Goal: Task Accomplishment & Management: Manage account settings

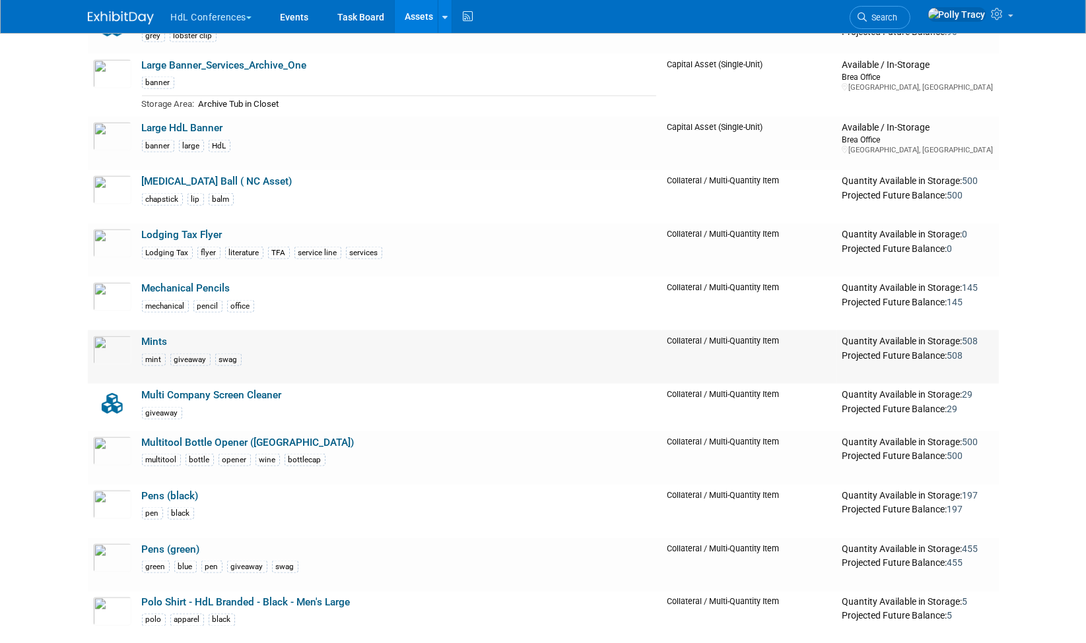
scroll to position [2305, 0]
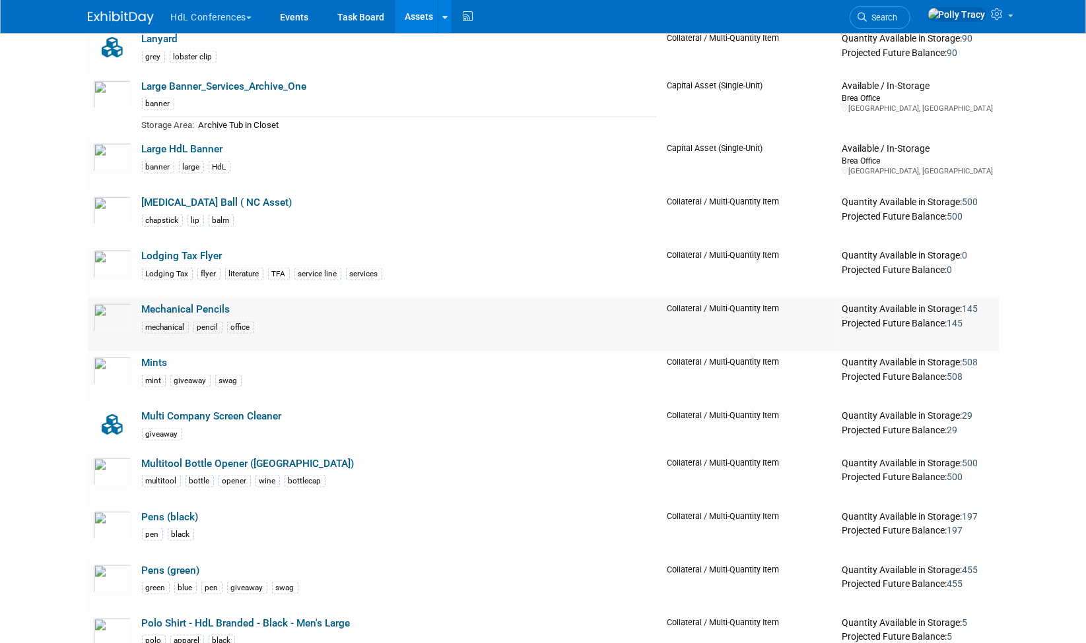
click at [164, 305] on link "Mechanical Pencils" at bounding box center [186, 310] width 88 height 12
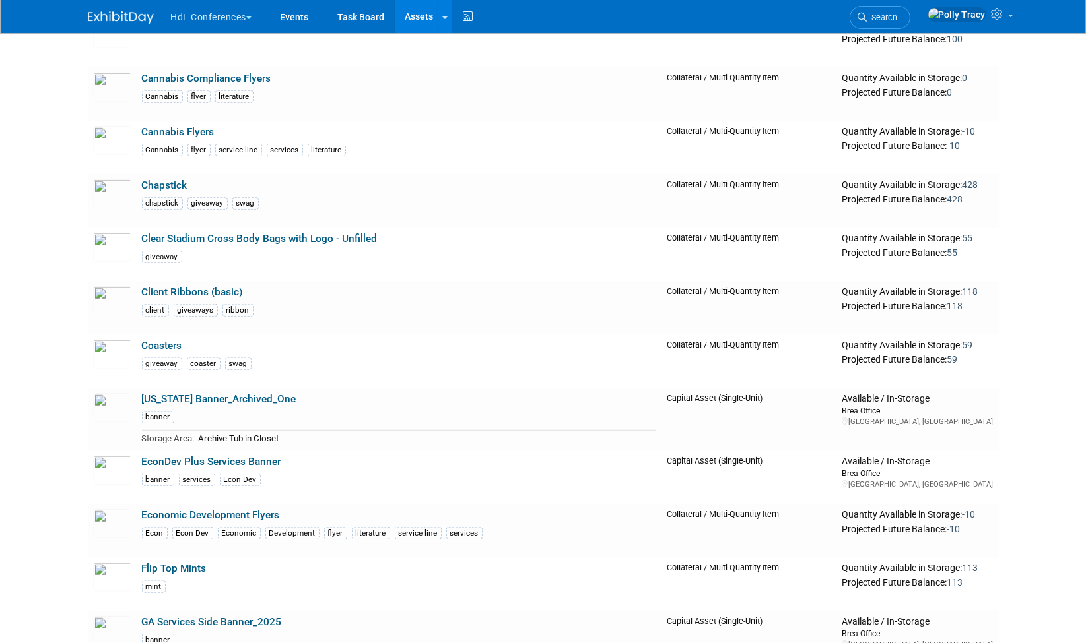
scroll to position [1049, 0]
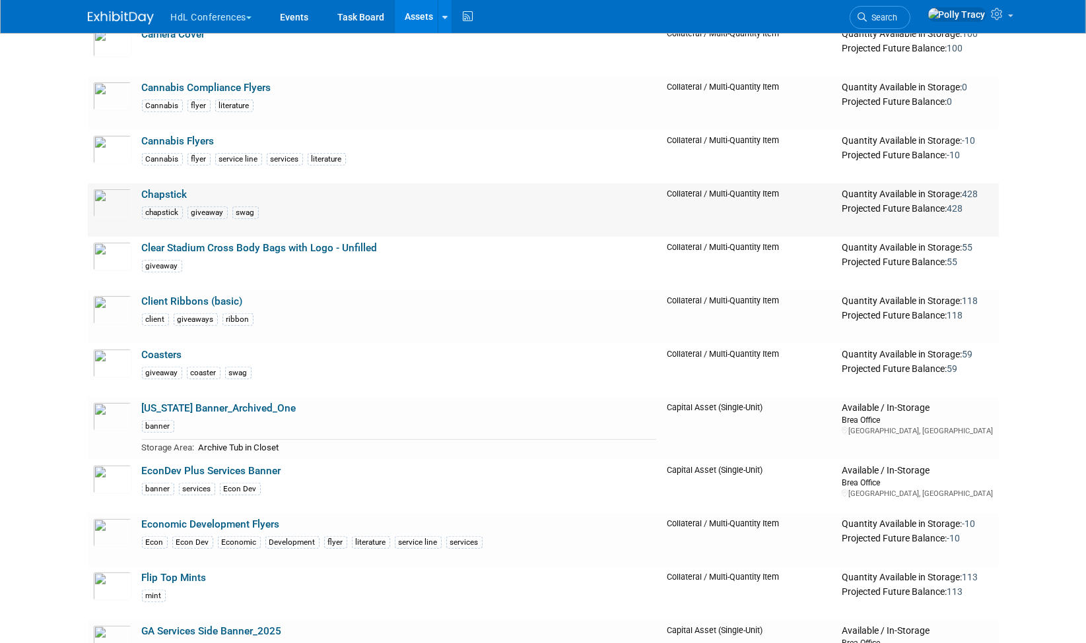
click at [161, 189] on link "Chapstick" at bounding box center [165, 195] width 46 height 12
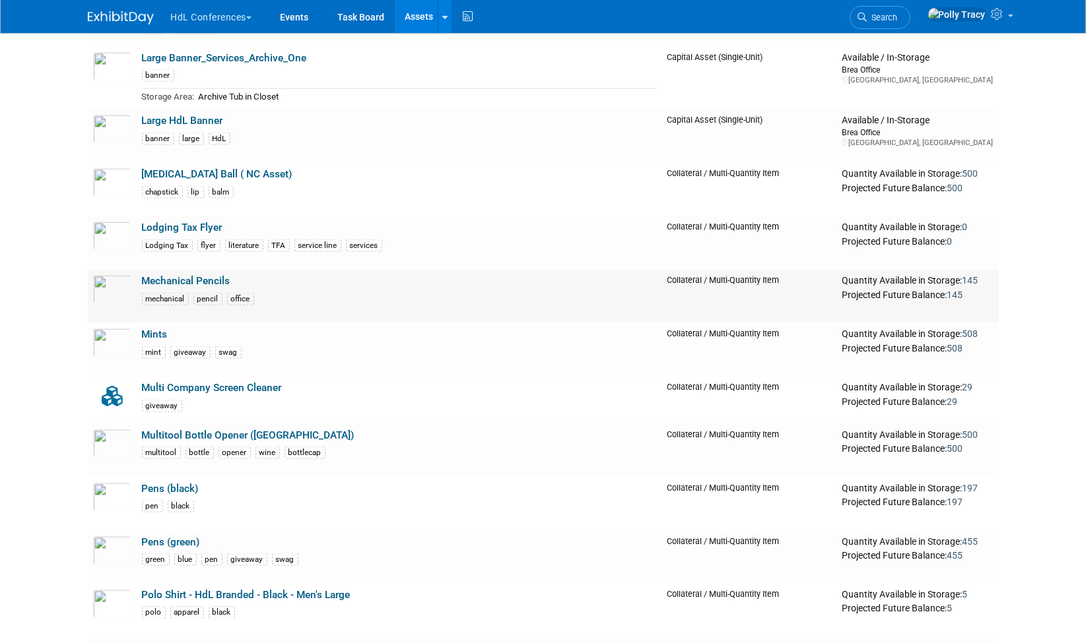
scroll to position [2334, 0]
click at [160, 536] on link "Pens (green)" at bounding box center [171, 542] width 58 height 12
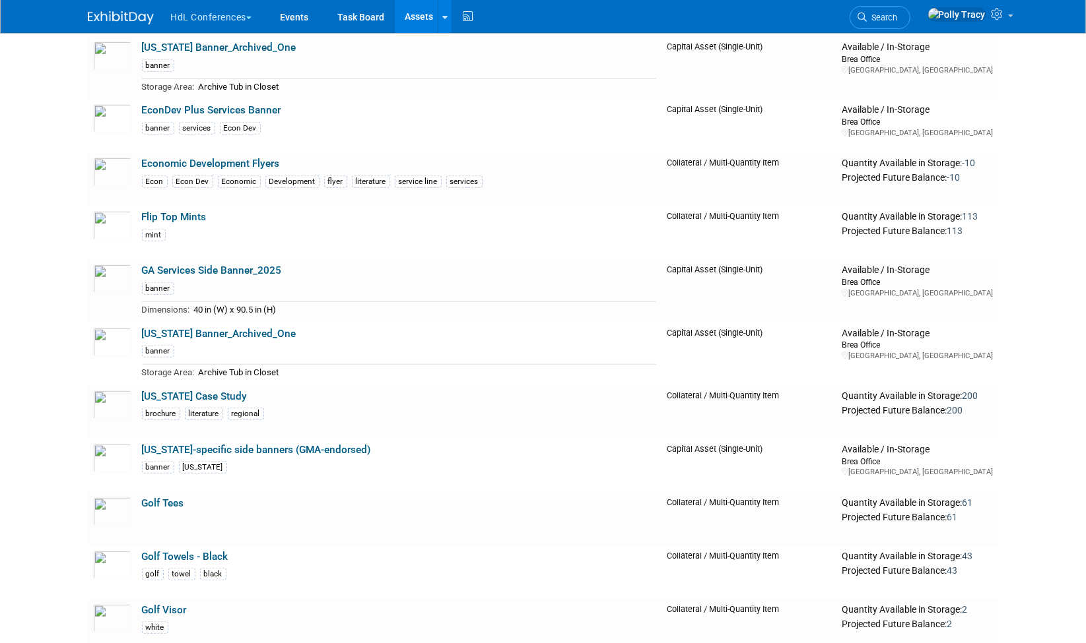
scroll to position [1393, 0]
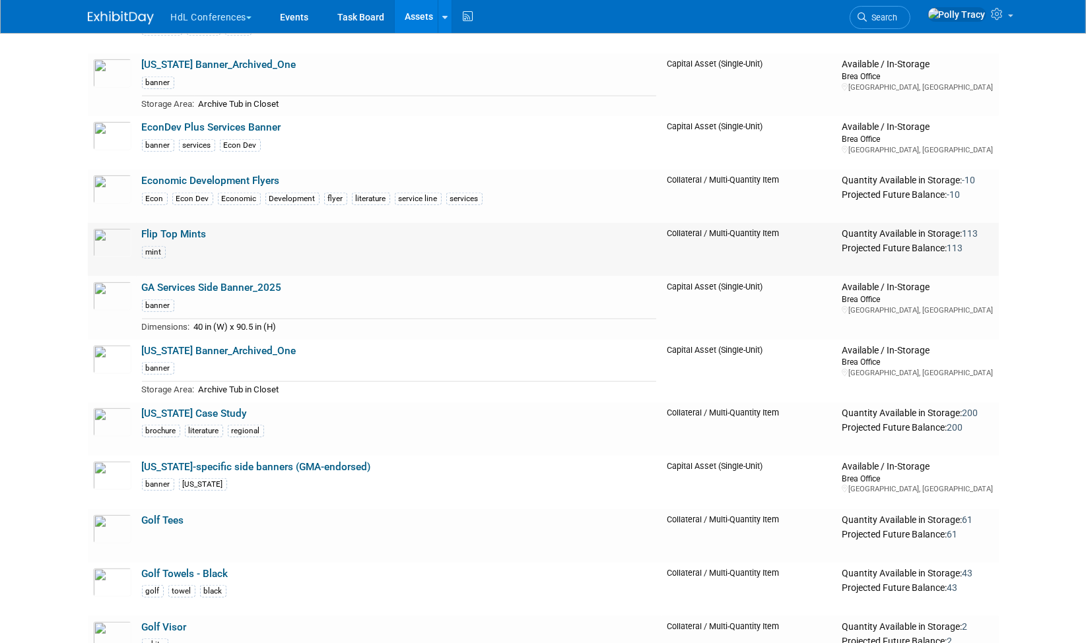
click at [189, 231] on link "Flip Top Mints" at bounding box center [174, 234] width 65 height 12
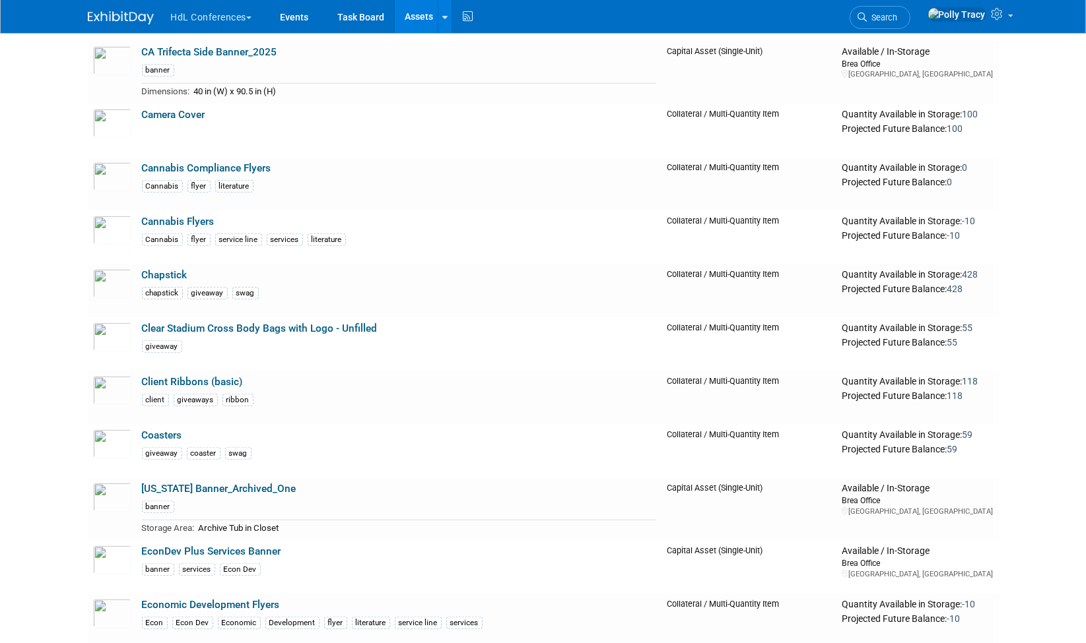
scroll to position [936, 0]
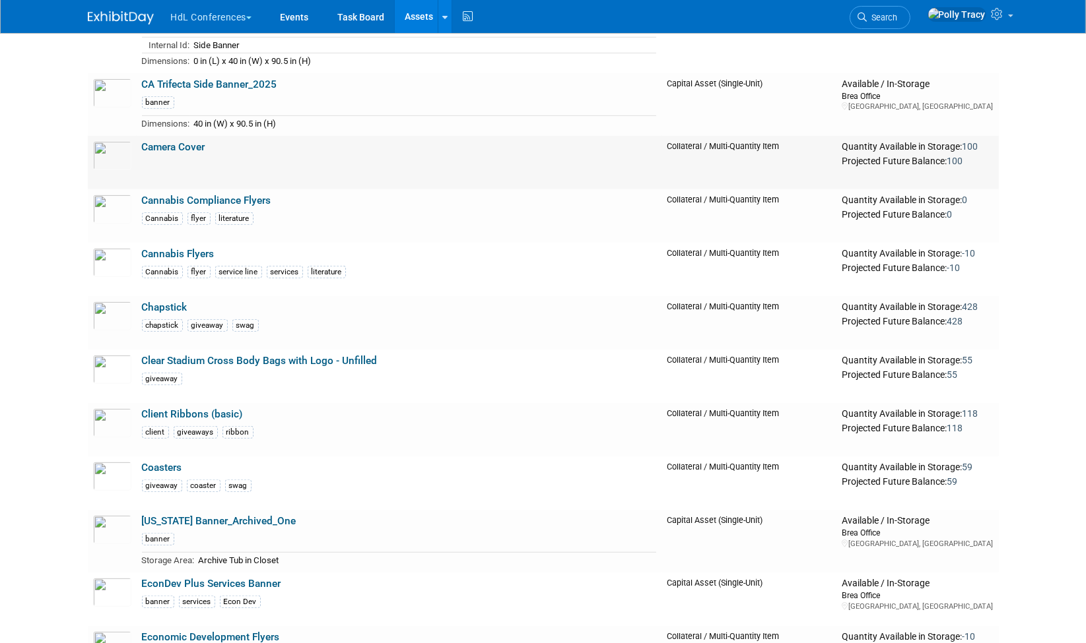
click at [170, 145] on link "Camera Cover" at bounding box center [173, 147] width 63 height 12
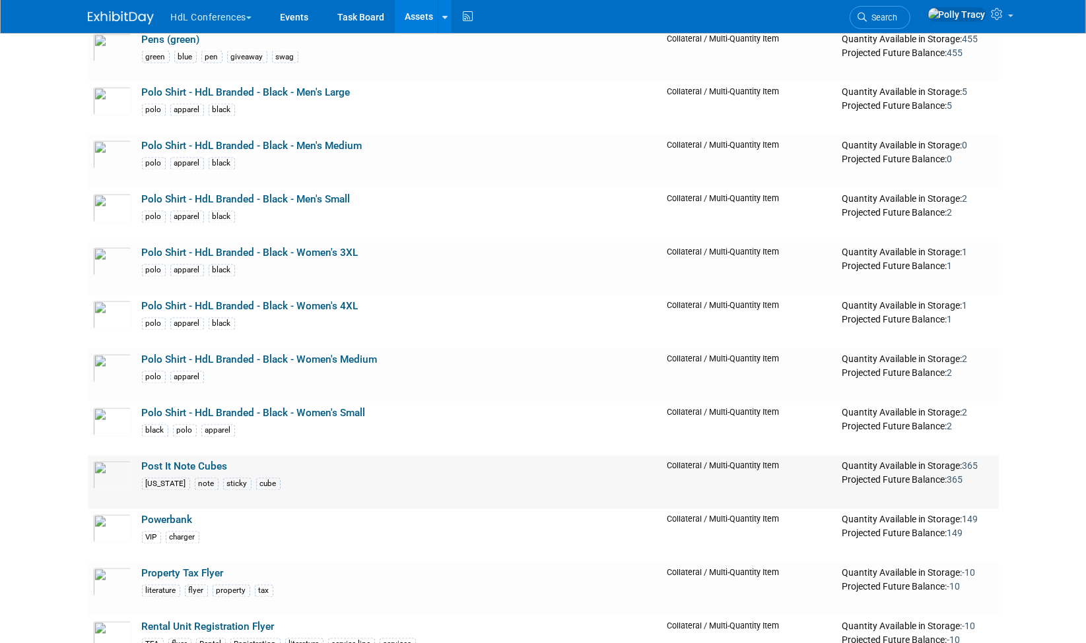
scroll to position [2838, 0]
click at [156, 513] on link "Powerbank" at bounding box center [167, 519] width 51 height 12
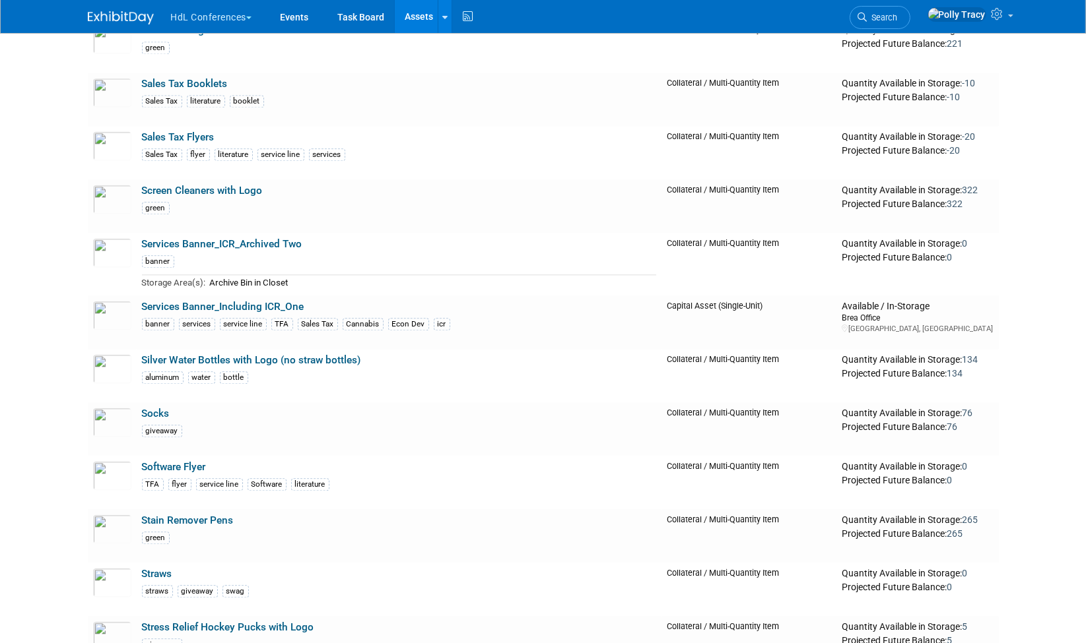
scroll to position [3543, 0]
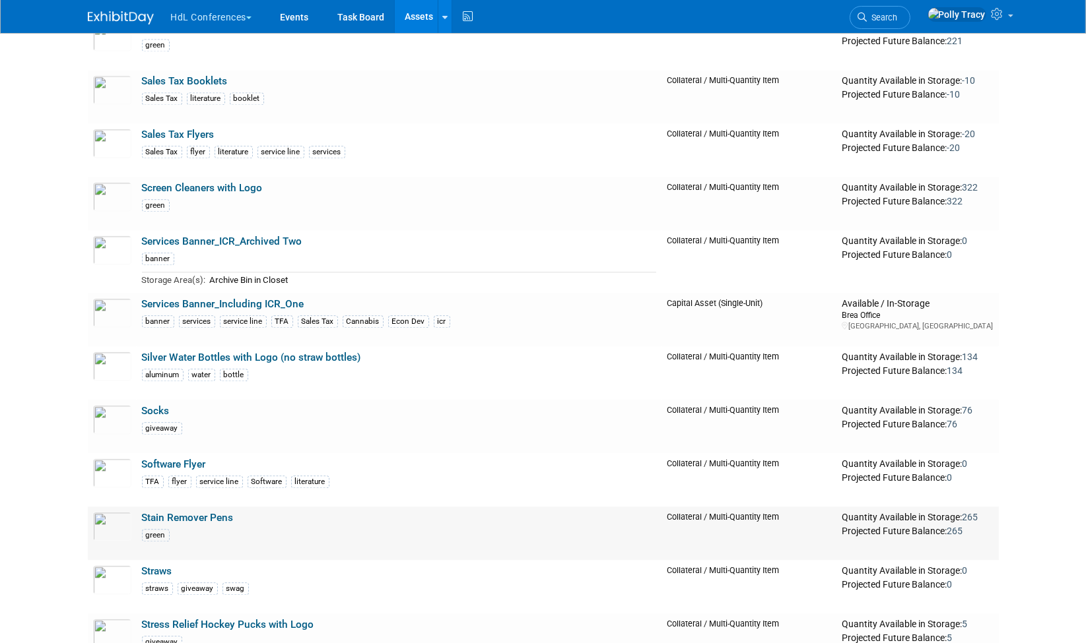
click at [170, 512] on link "Stain Remover Pens" at bounding box center [188, 518] width 92 height 12
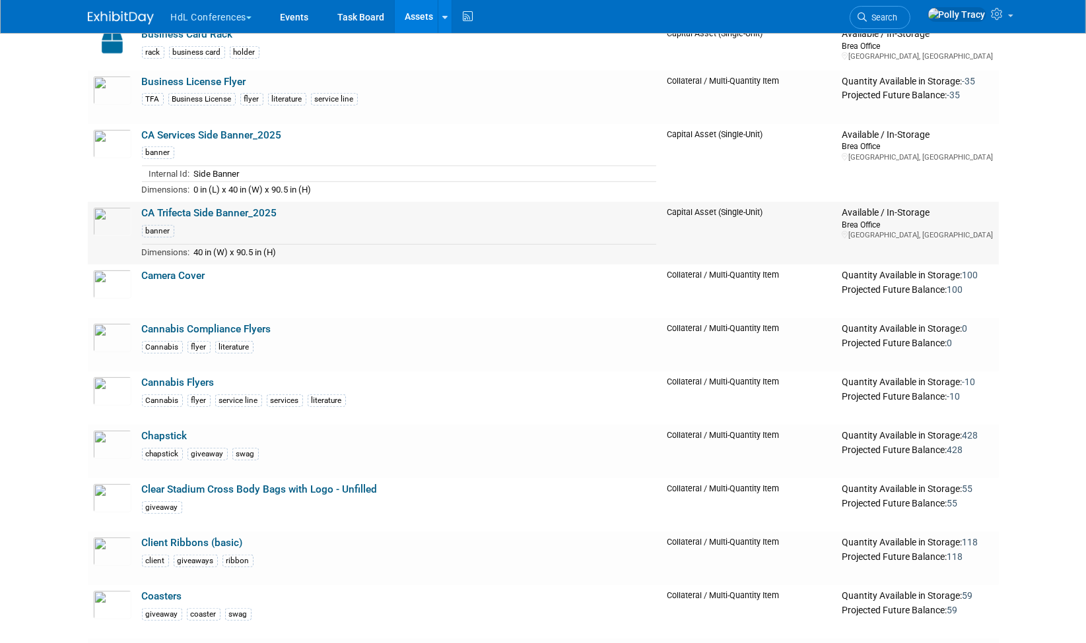
scroll to position [808, 0]
click at [351, 19] on link "Task Board" at bounding box center [360, 16] width 67 height 33
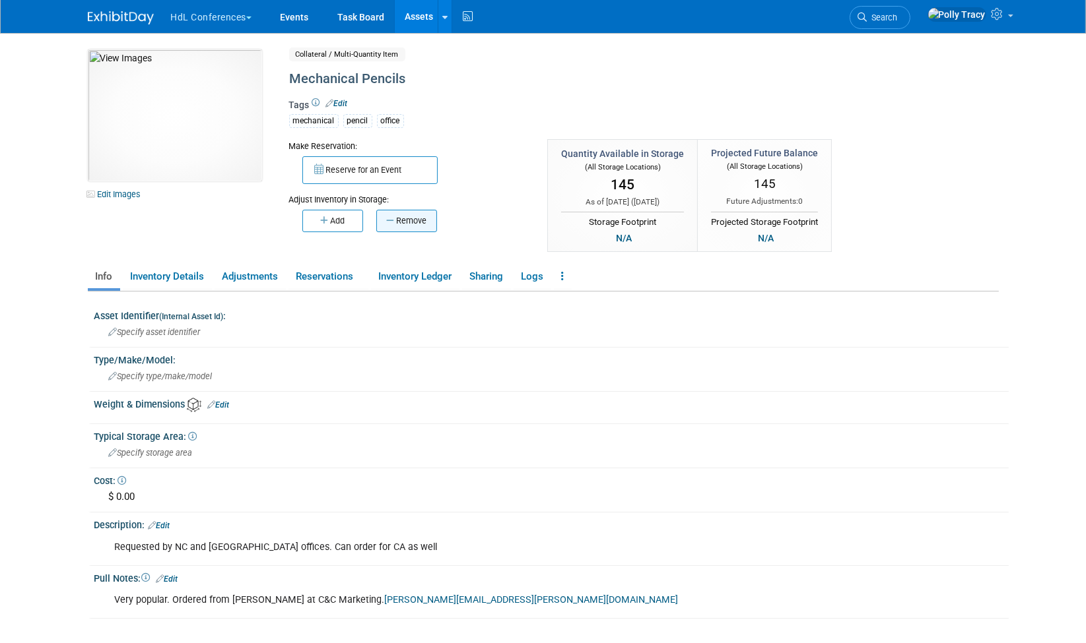
click at [420, 216] on button "Remove" at bounding box center [406, 221] width 61 height 22
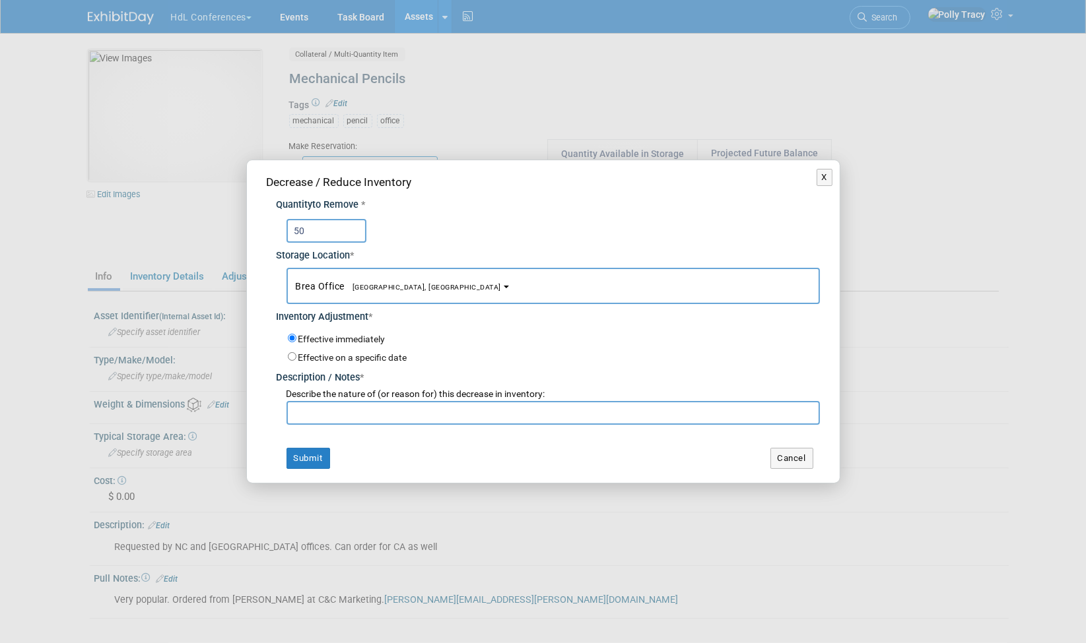
type input "50"
click at [405, 410] on input "text" at bounding box center [552, 413] width 533 height 24
type input "IML"
click at [318, 454] on button "Submit" at bounding box center [308, 458] width 44 height 21
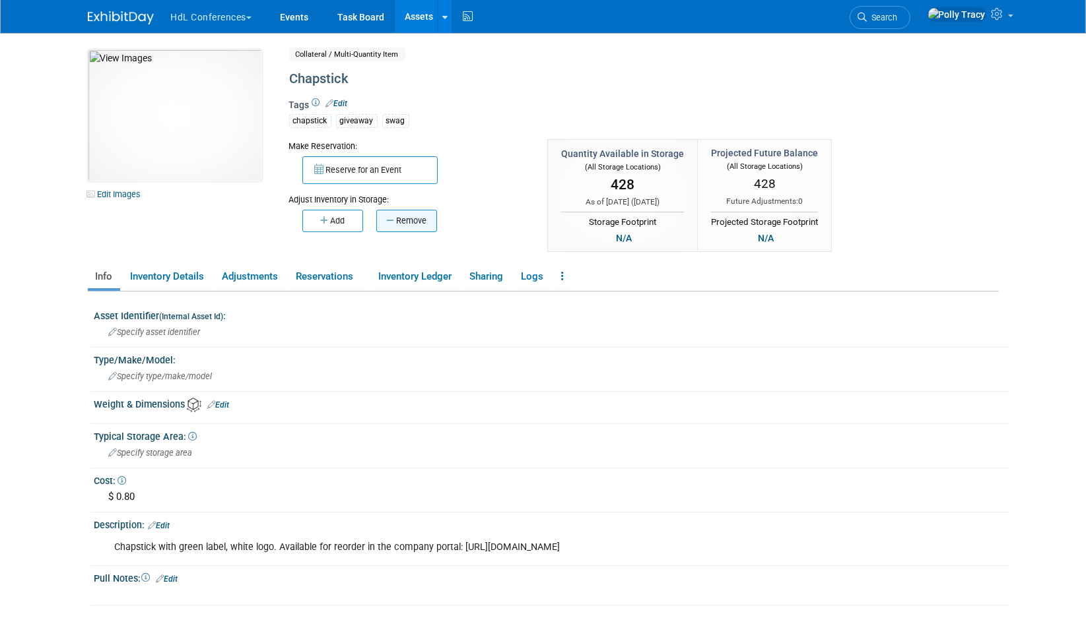
click at [418, 223] on button "Remove" at bounding box center [406, 221] width 61 height 22
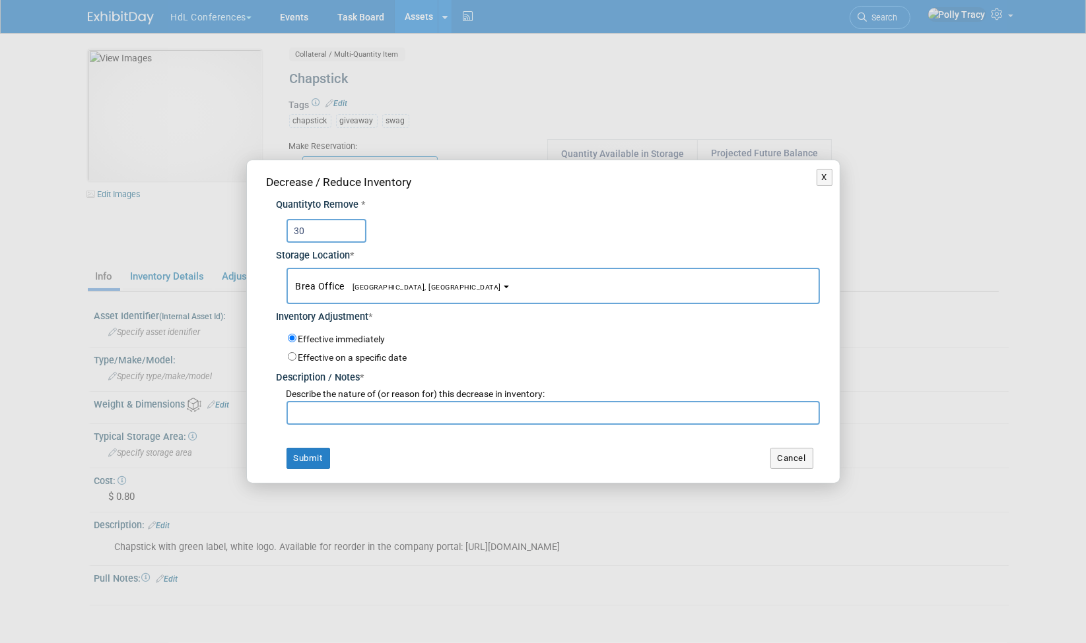
type input "30"
click at [441, 420] on input "text" at bounding box center [552, 413] width 533 height 24
type input "IML"
click at [329, 463] on button "Submit" at bounding box center [308, 458] width 44 height 21
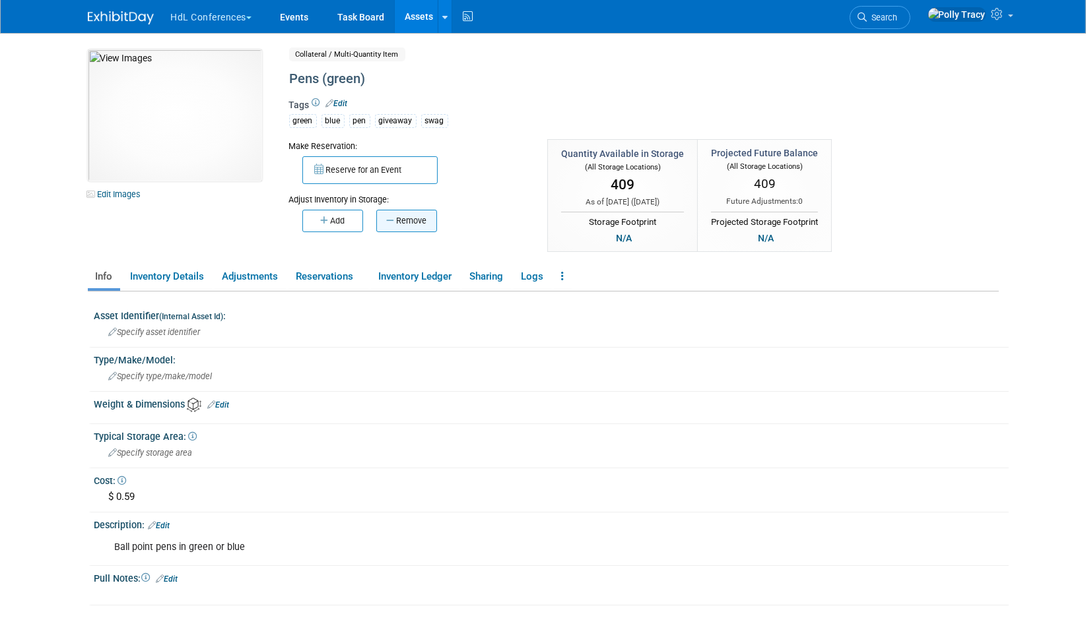
click at [411, 225] on button "Remove" at bounding box center [406, 221] width 61 height 22
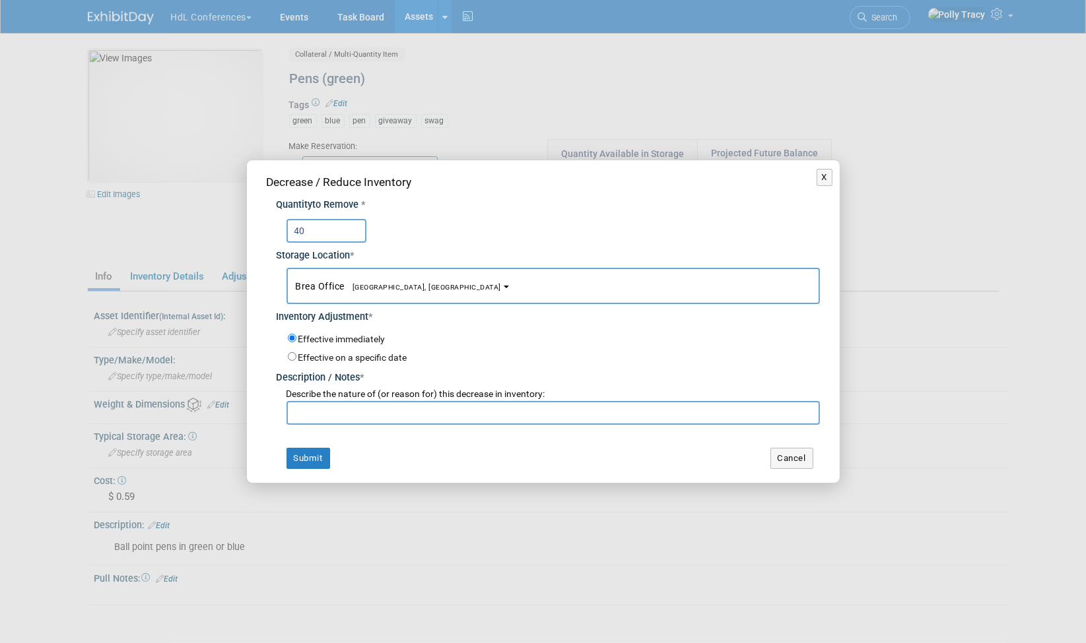
type input "40"
click at [355, 412] on input "text" at bounding box center [552, 413] width 533 height 24
type input "IML"
click at [315, 459] on button "Submit" at bounding box center [308, 458] width 44 height 21
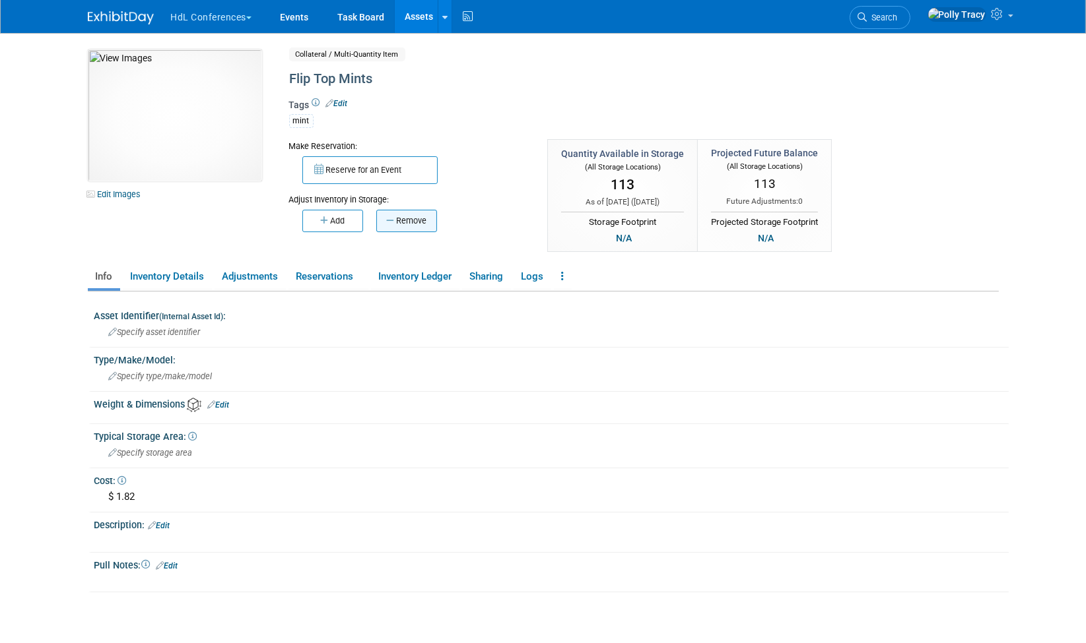
click at [409, 222] on button "Remove" at bounding box center [406, 221] width 61 height 22
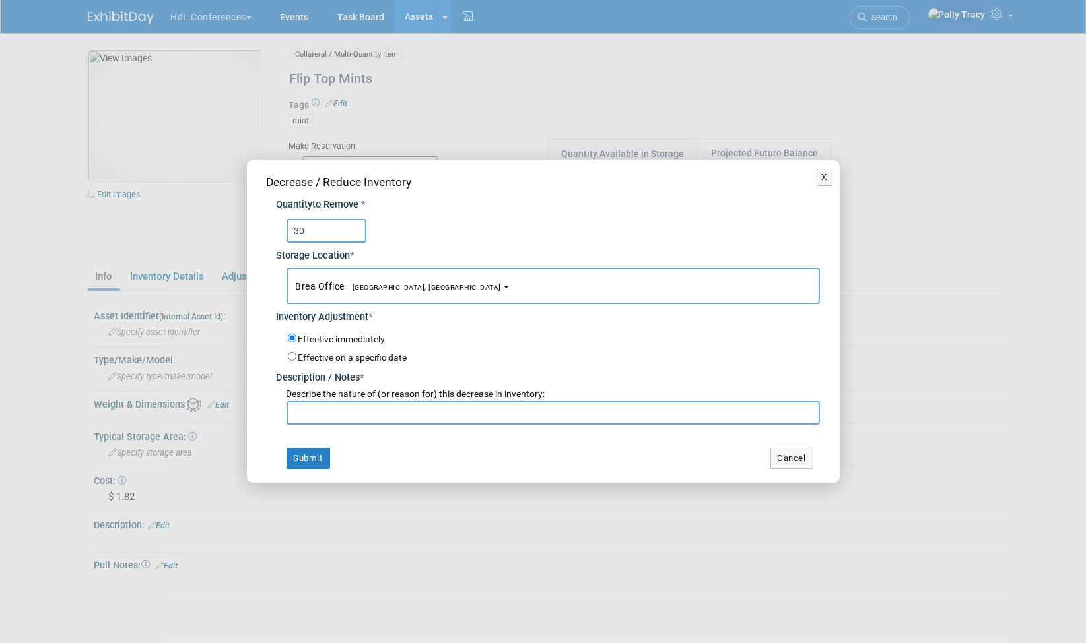
type input "30"
click at [328, 415] on input "text" at bounding box center [552, 413] width 533 height 24
type input "IML"
click at [296, 462] on button "Submit" at bounding box center [308, 458] width 44 height 21
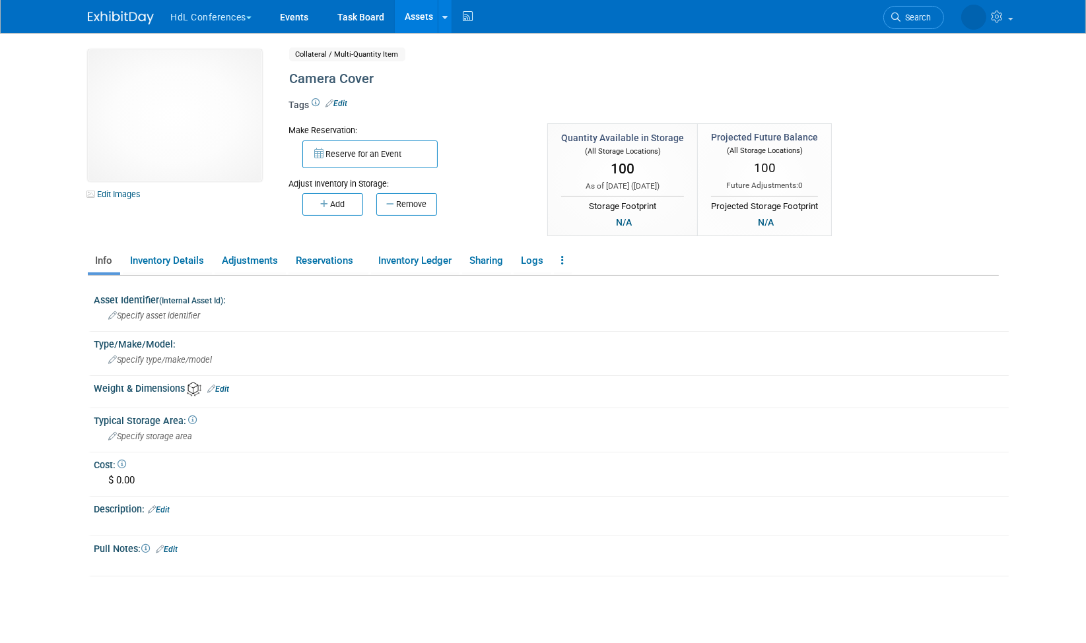
click at [416, 201] on button "Remove" at bounding box center [406, 204] width 61 height 22
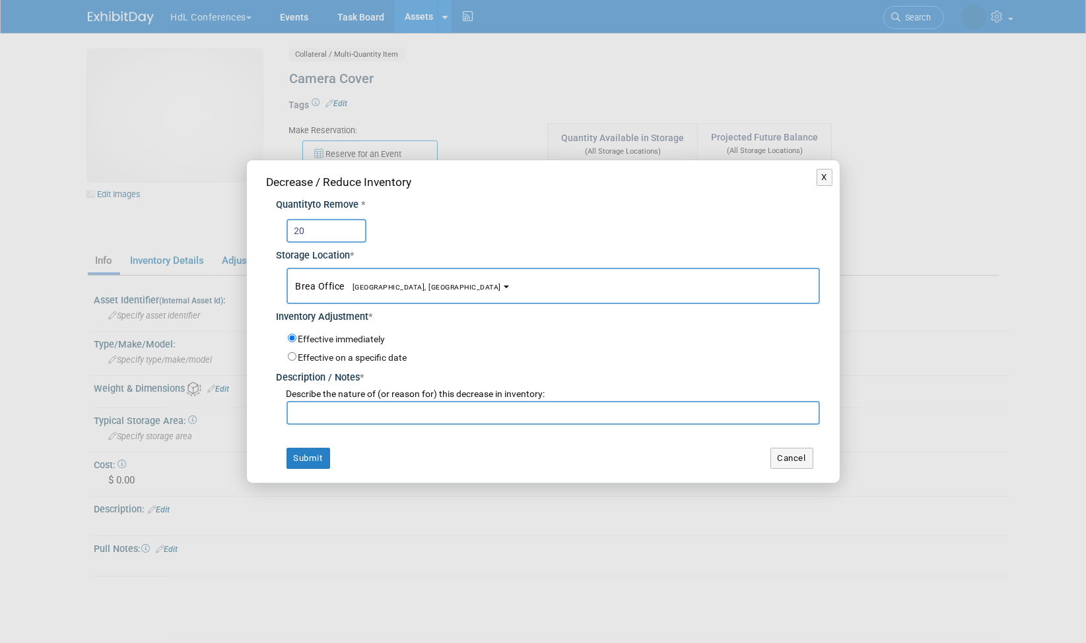
type input "20"
drag, startPoint x: 318, startPoint y: 412, endPoint x: 326, endPoint y: 412, distance: 7.9
click at [320, 412] on input "text" at bounding box center [552, 413] width 533 height 24
type input "IML"
click at [319, 454] on button "Submit" at bounding box center [308, 458] width 44 height 21
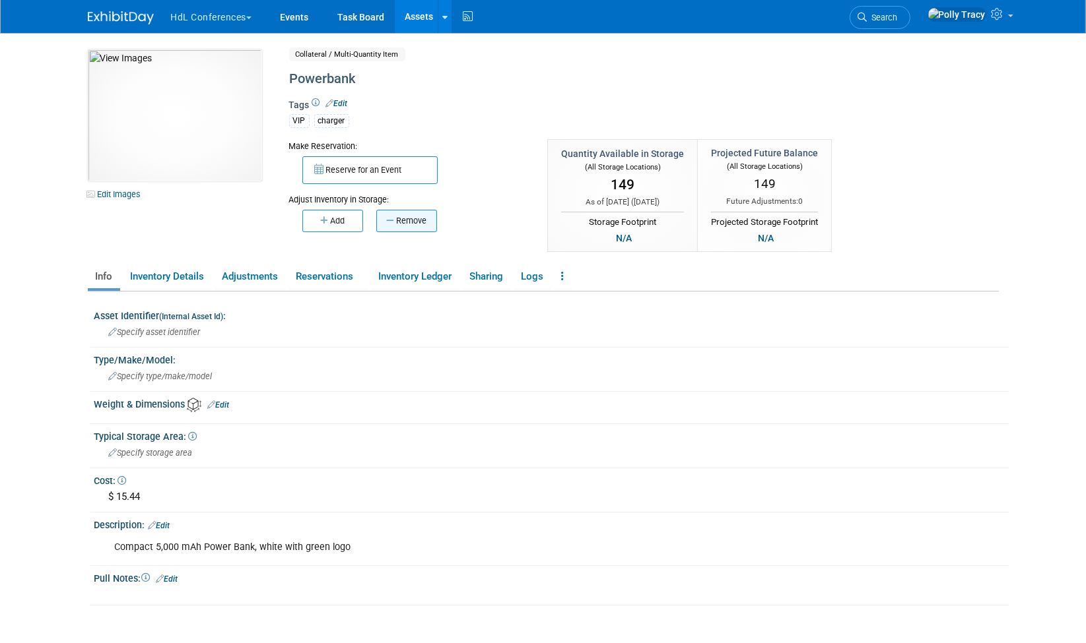
click at [413, 217] on button "Remove" at bounding box center [406, 221] width 61 height 22
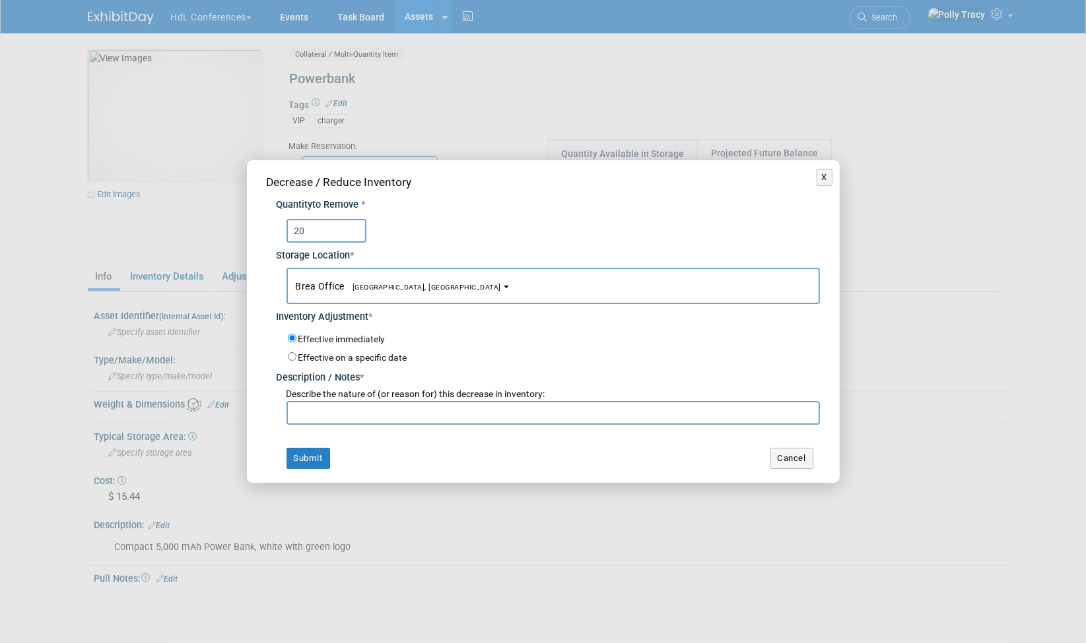
type input "20"
click at [309, 420] on input "text" at bounding box center [552, 413] width 533 height 24
type input "IML"
click at [313, 457] on button "Submit" at bounding box center [308, 458] width 44 height 21
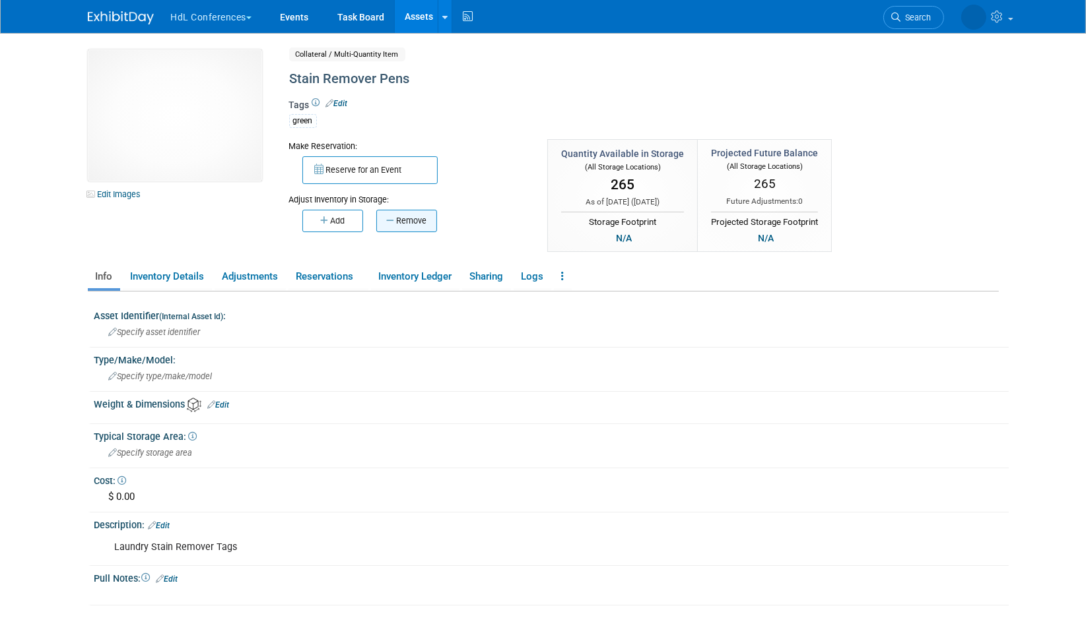
click at [416, 222] on button "Remove" at bounding box center [406, 221] width 61 height 22
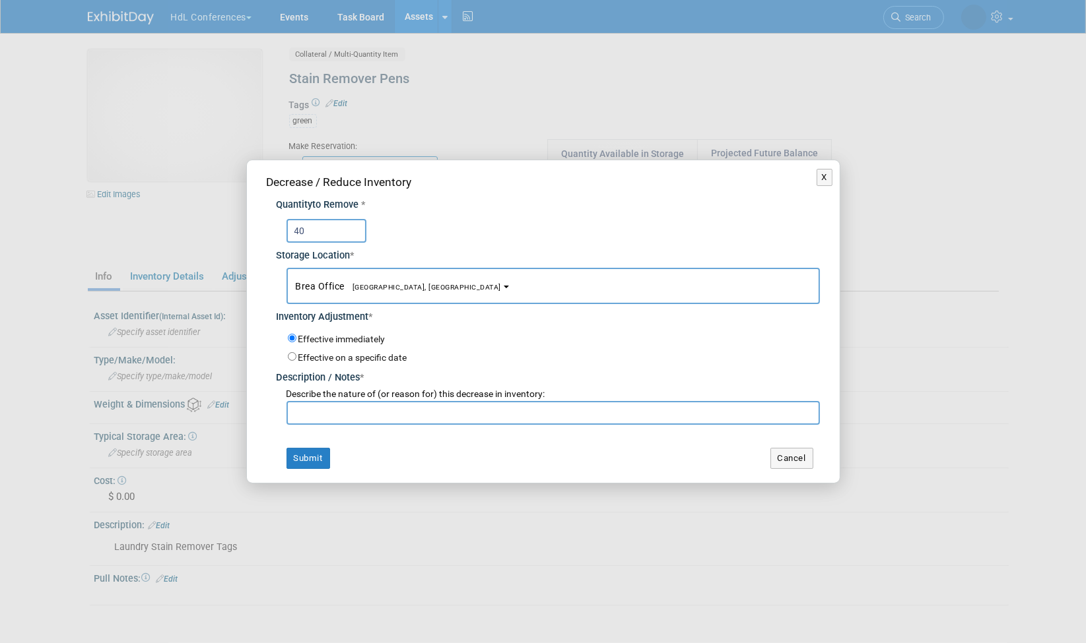
type input "40"
click at [341, 414] on input "text" at bounding box center [552, 413] width 533 height 24
type input "IML"
drag, startPoint x: 322, startPoint y: 451, endPoint x: 331, endPoint y: 453, distance: 9.4
click at [328, 452] on button "Submit" at bounding box center [308, 458] width 44 height 21
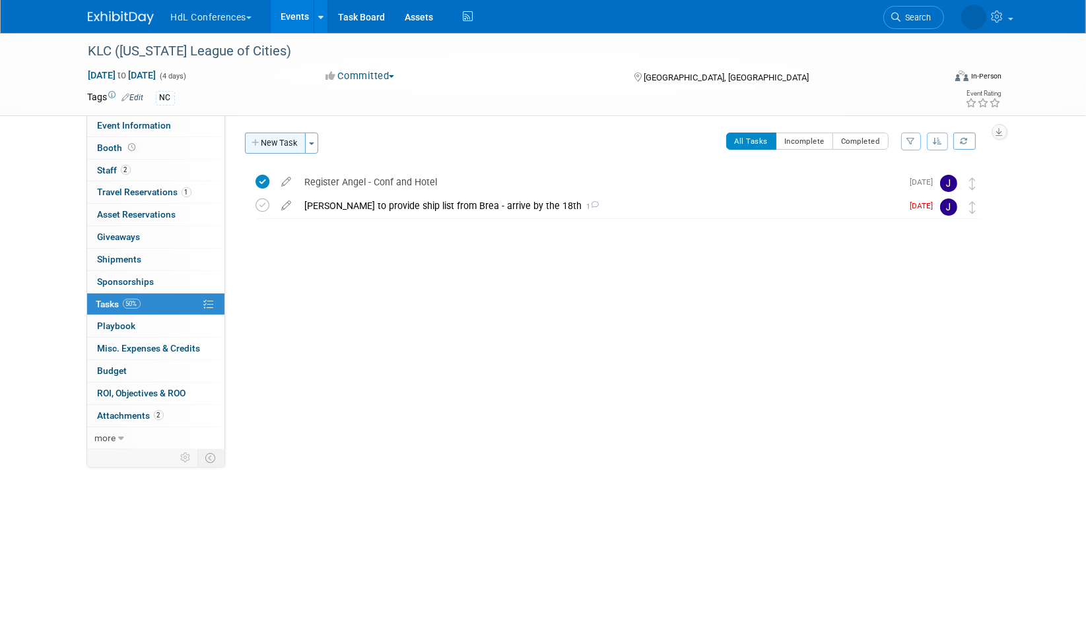
click at [284, 140] on button "New Task" at bounding box center [275, 143] width 61 height 21
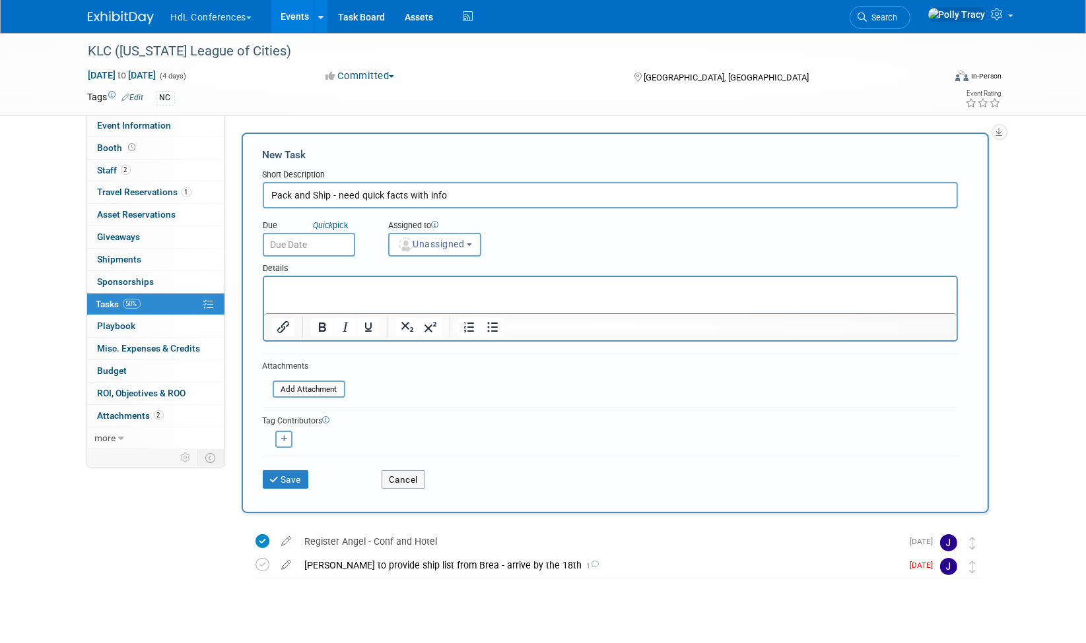
type input "Pack and Ship - need quick facts with info"
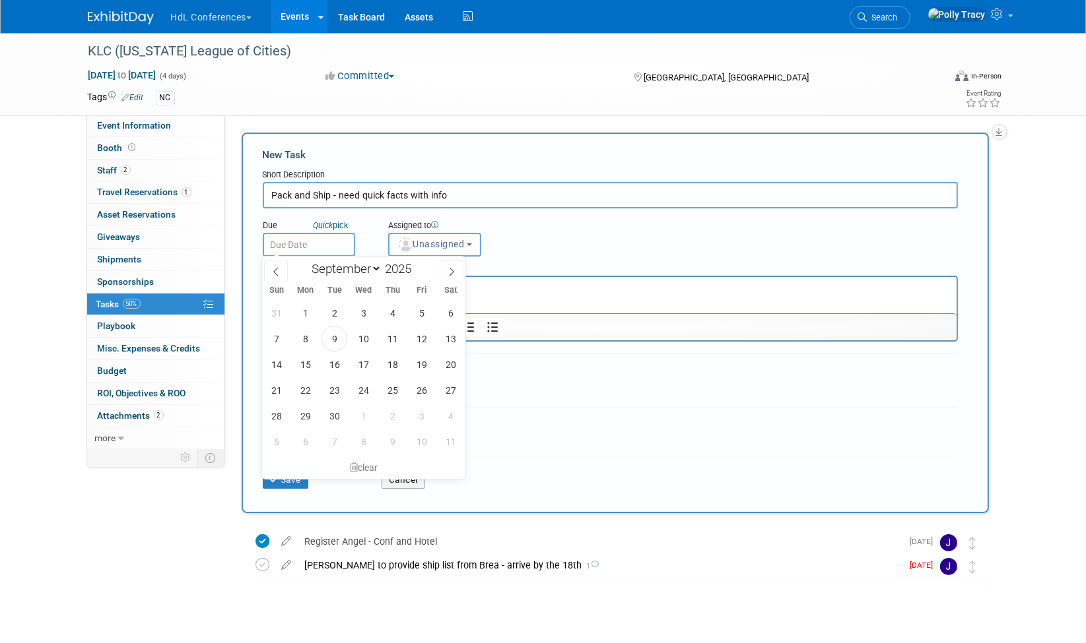
click at [317, 245] on input "text" at bounding box center [309, 245] width 92 height 24
click at [397, 335] on span "11" at bounding box center [392, 339] width 26 height 26
type input "[DATE]"
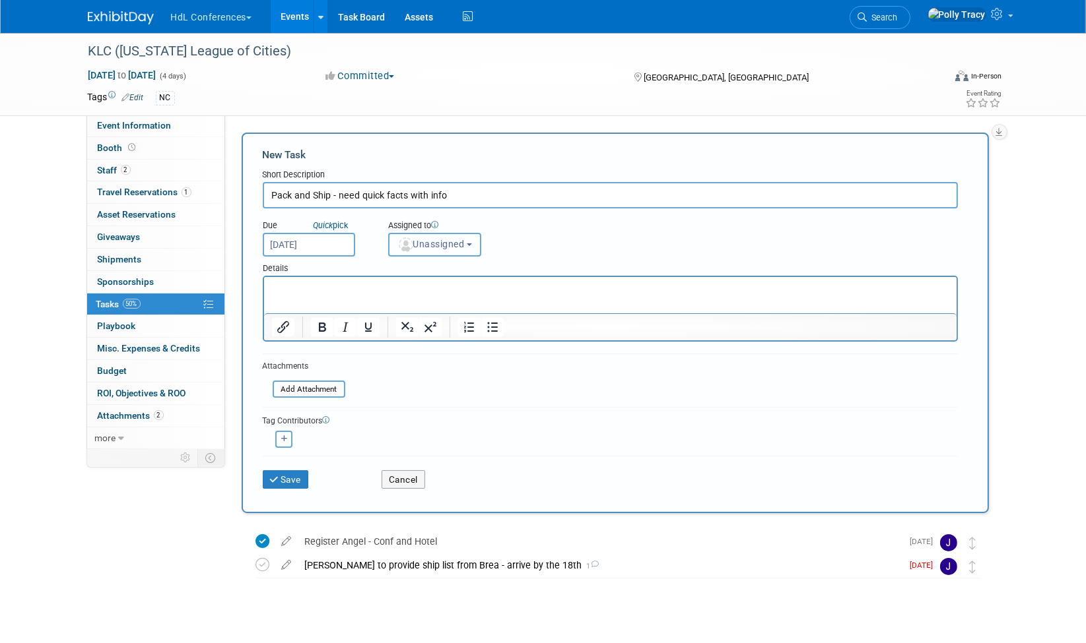
click at [441, 241] on span "Unassigned" at bounding box center [430, 244] width 67 height 11
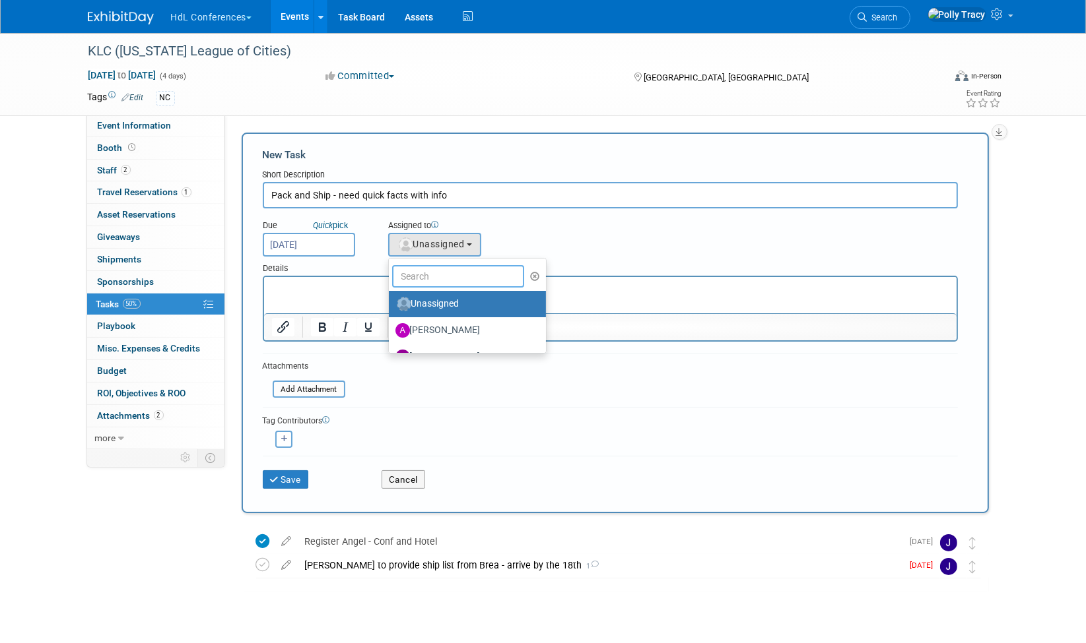
click at [436, 273] on input "text" at bounding box center [458, 276] width 132 height 22
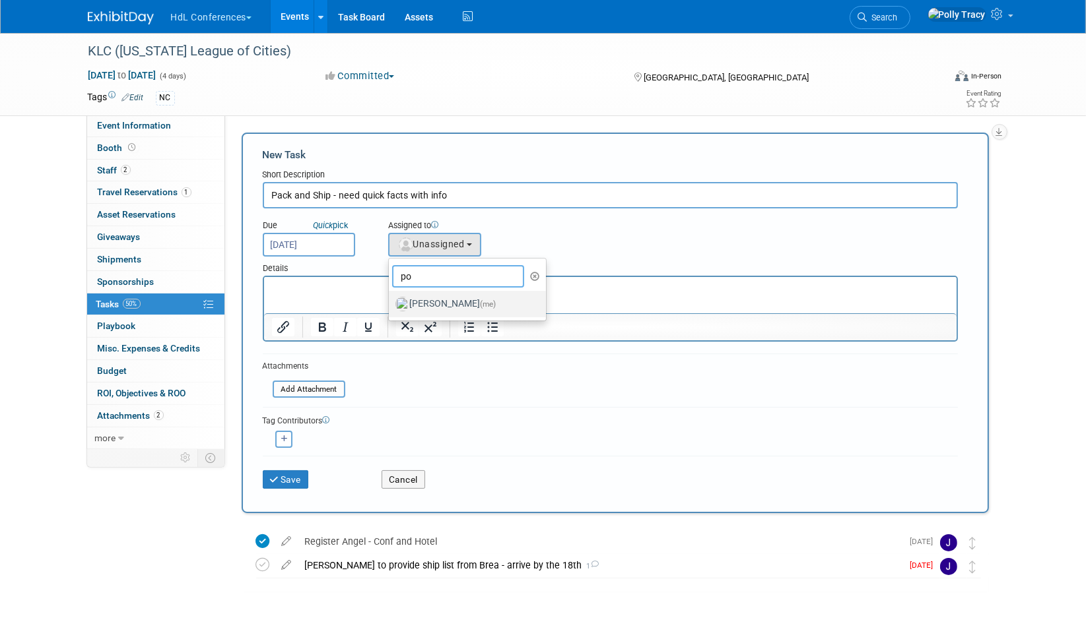
type input "po"
click at [434, 295] on label "[PERSON_NAME] (me)" at bounding box center [464, 304] width 138 height 21
click at [391, 298] on input "[PERSON_NAME] (me)" at bounding box center [386, 302] width 9 height 9
select select "117b33a2-86e2-4cce-8da6-c50ac69cddf2"
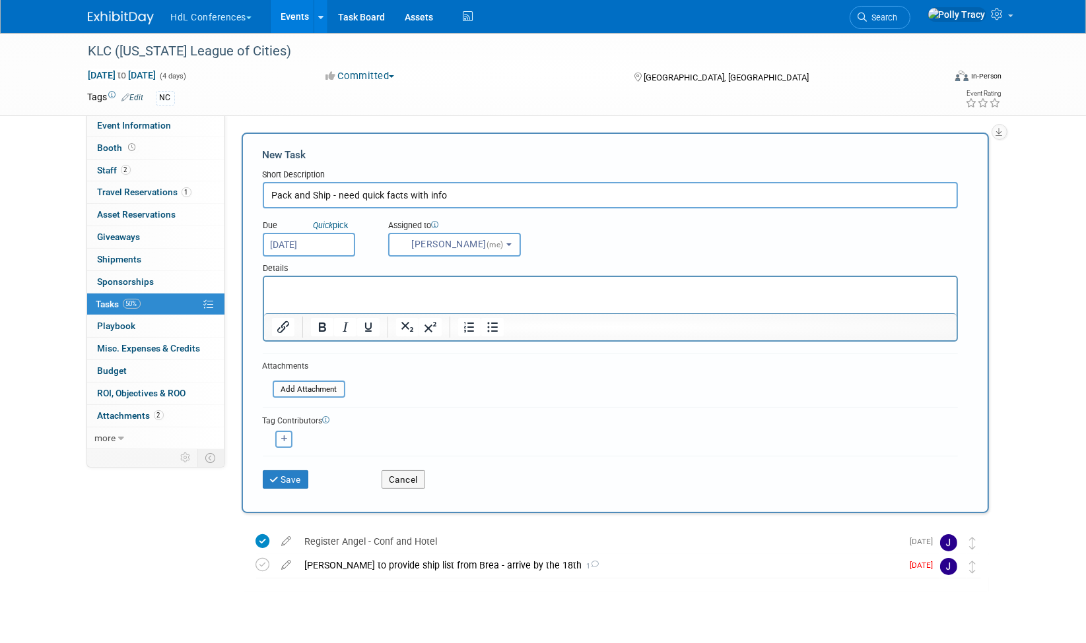
click at [280, 431] on button "button" at bounding box center [283, 439] width 17 height 17
select select
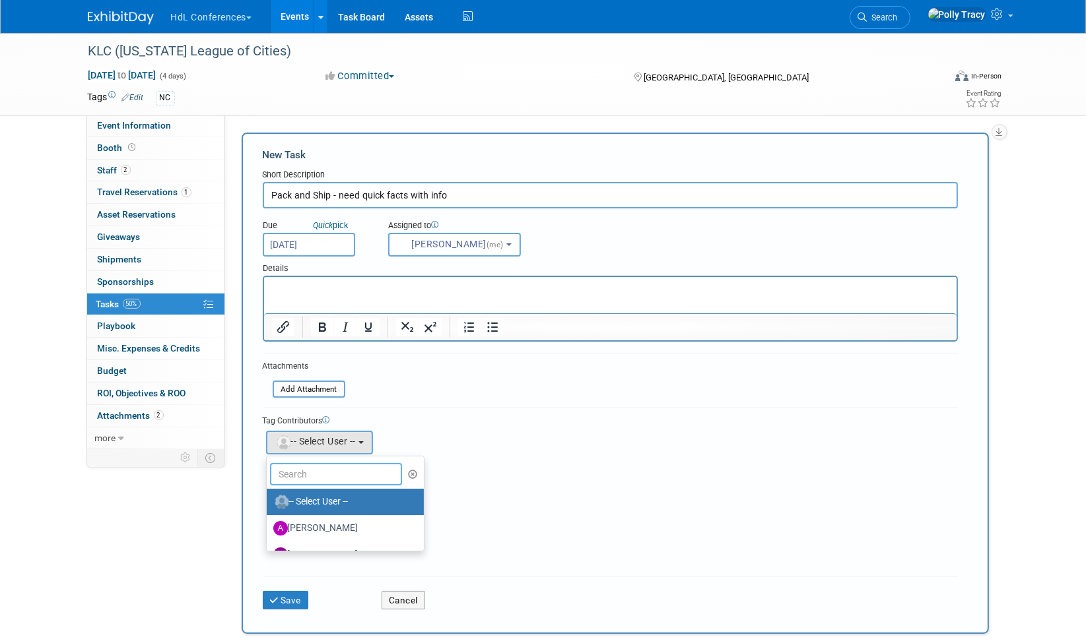
click at [302, 467] on input "text" at bounding box center [336, 474] width 132 height 22
type input "jo"
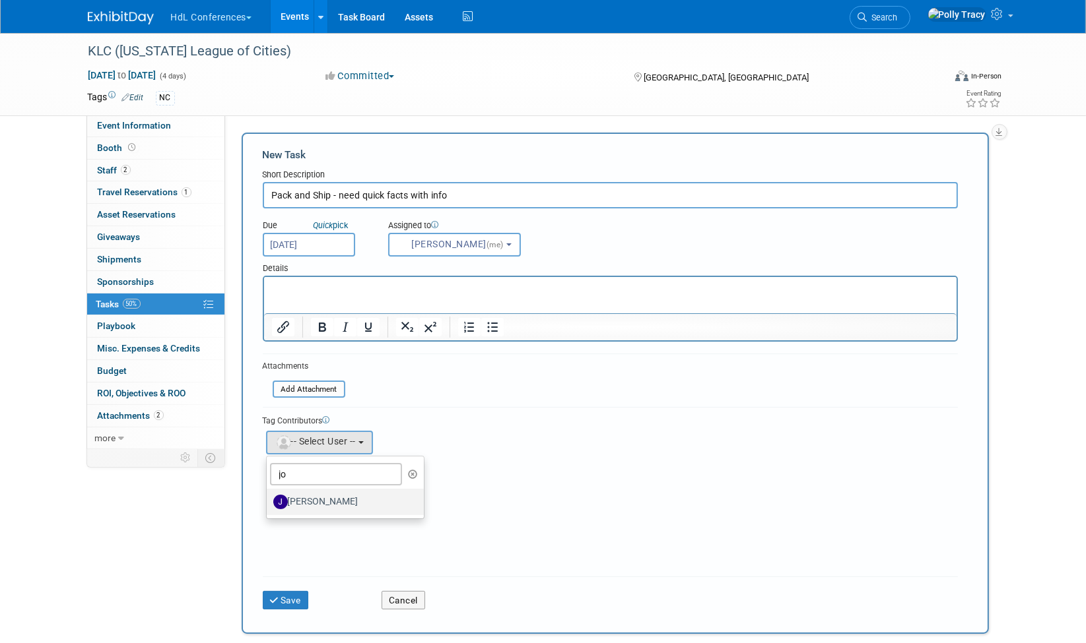
click at [320, 502] on label "[PERSON_NAME]" at bounding box center [342, 502] width 138 height 21
click at [269, 502] on input "[PERSON_NAME]" at bounding box center [264, 500] width 9 height 9
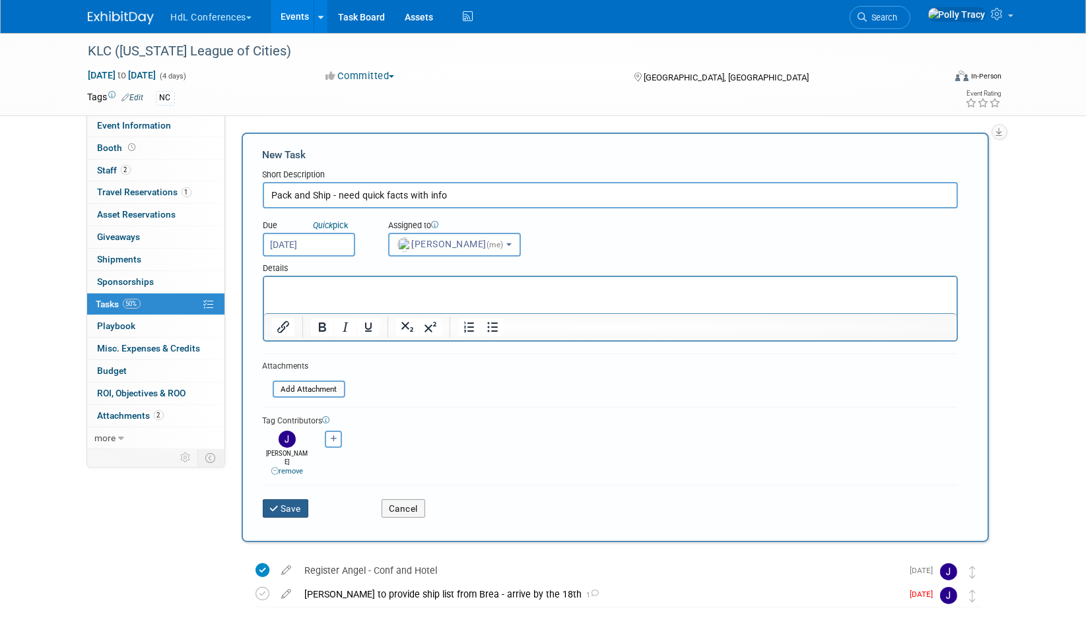
click at [294, 500] on button "Save" at bounding box center [286, 509] width 46 height 18
